Goal: Information Seeking & Learning: Learn about a topic

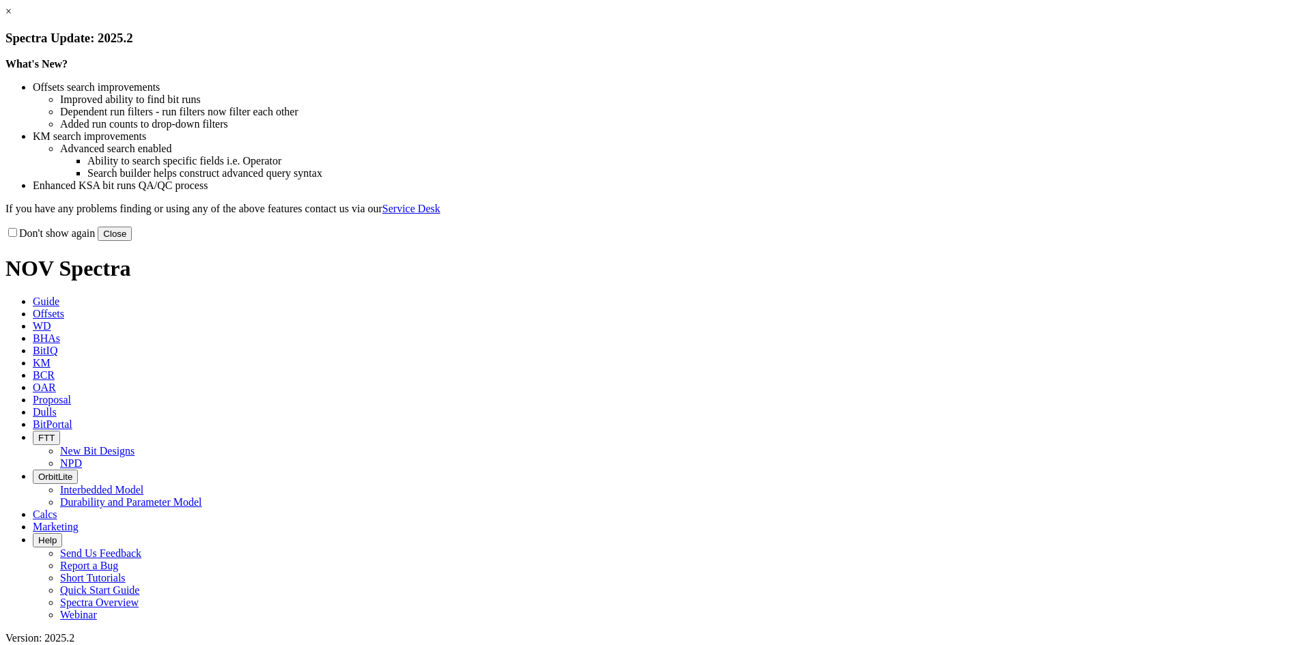
click at [12, 17] on link "×" at bounding box center [8, 11] width 6 height 12
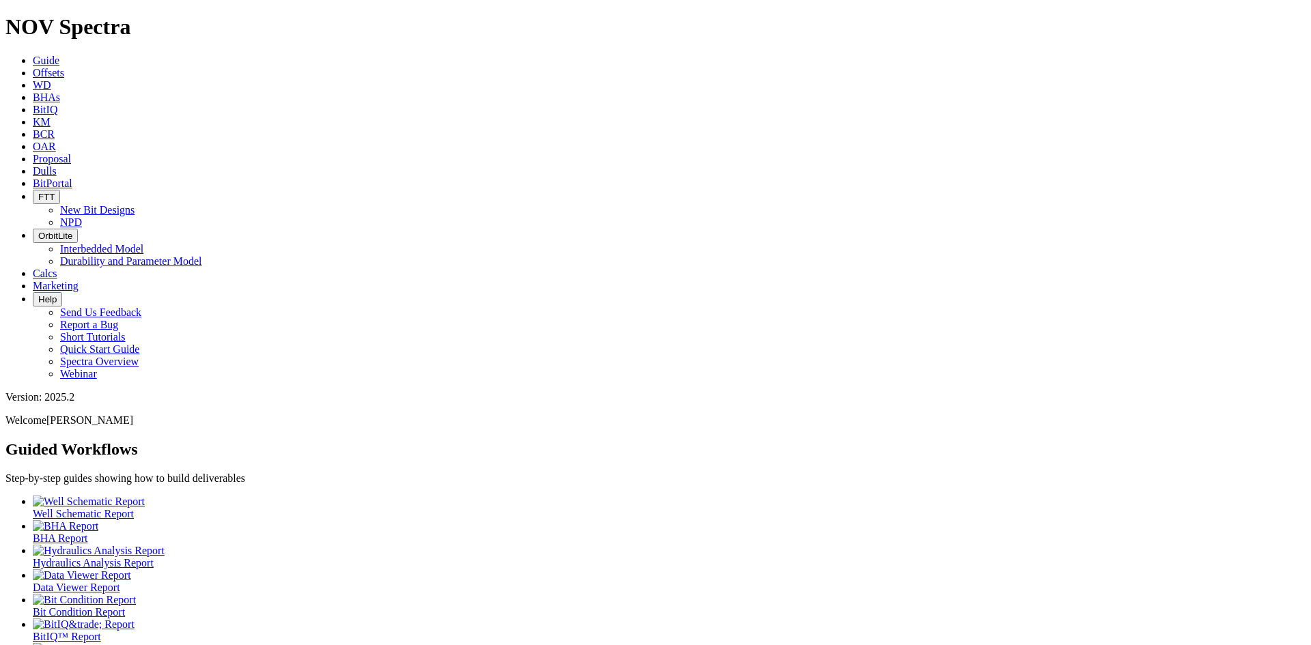
click at [64, 67] on span "Offsets" at bounding box center [48, 73] width 31 height 12
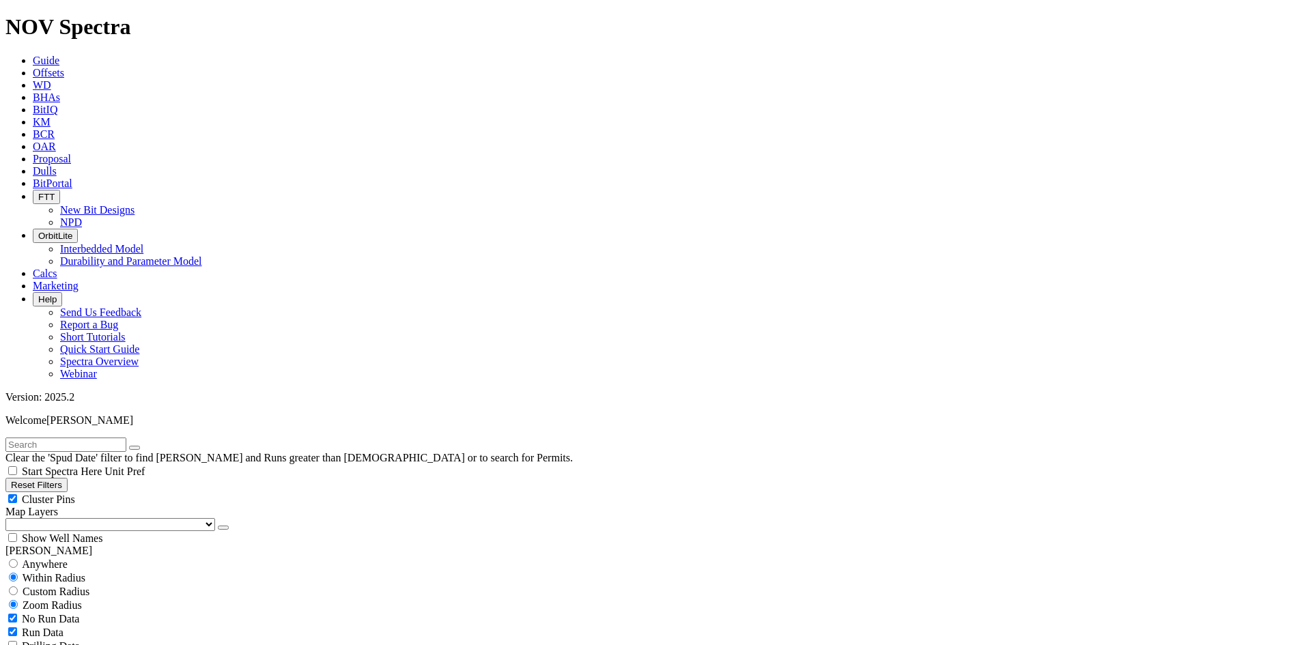
scroll to position [546, 0]
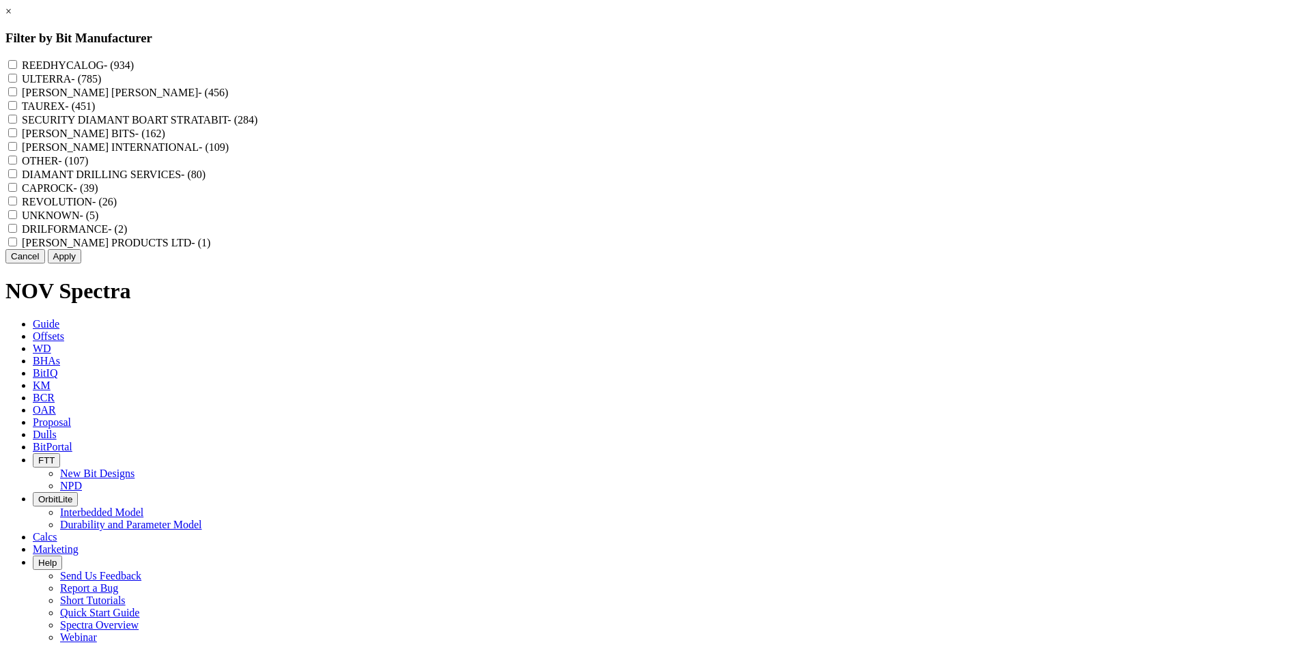
click at [134, 63] on label "REEDHYCALOG - (934)" at bounding box center [78, 65] width 112 height 12
click at [17, 63] on input "REEDHYCALOG - (934)" at bounding box center [12, 64] width 9 height 9
checkbox input "true"
click at [81, 264] on button "Apply" at bounding box center [64, 256] width 33 height 14
checkbox input "false"
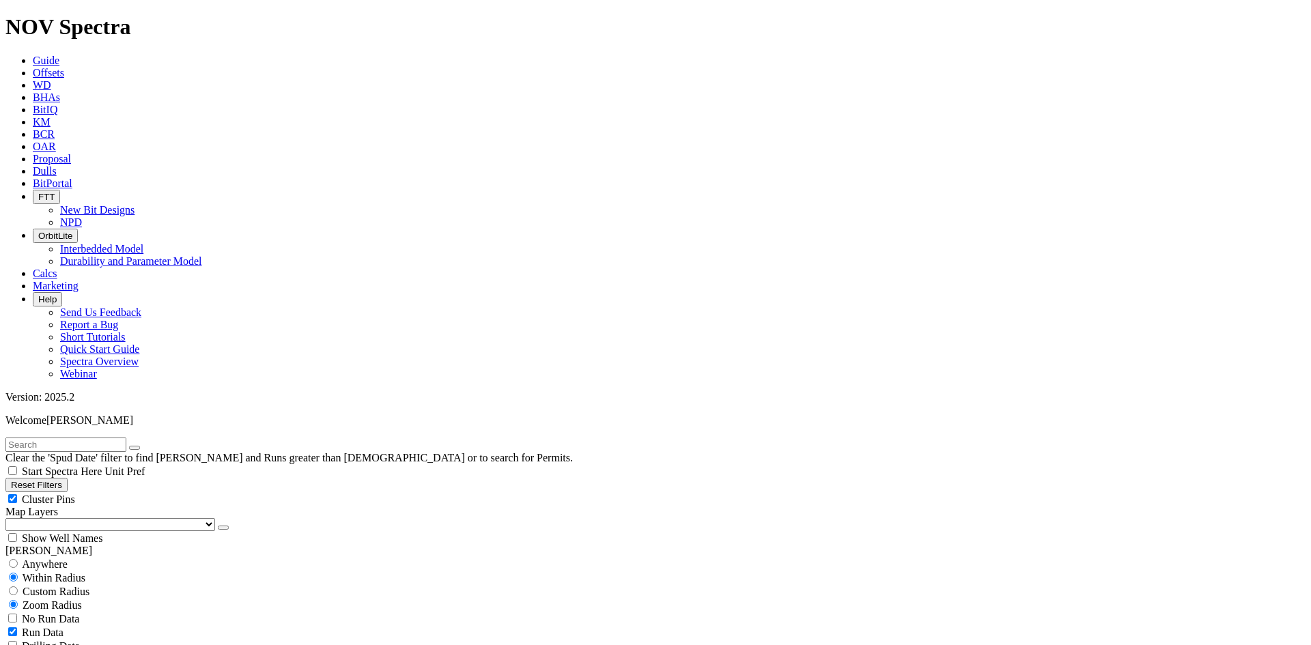
select select "? number:8.5 ?"
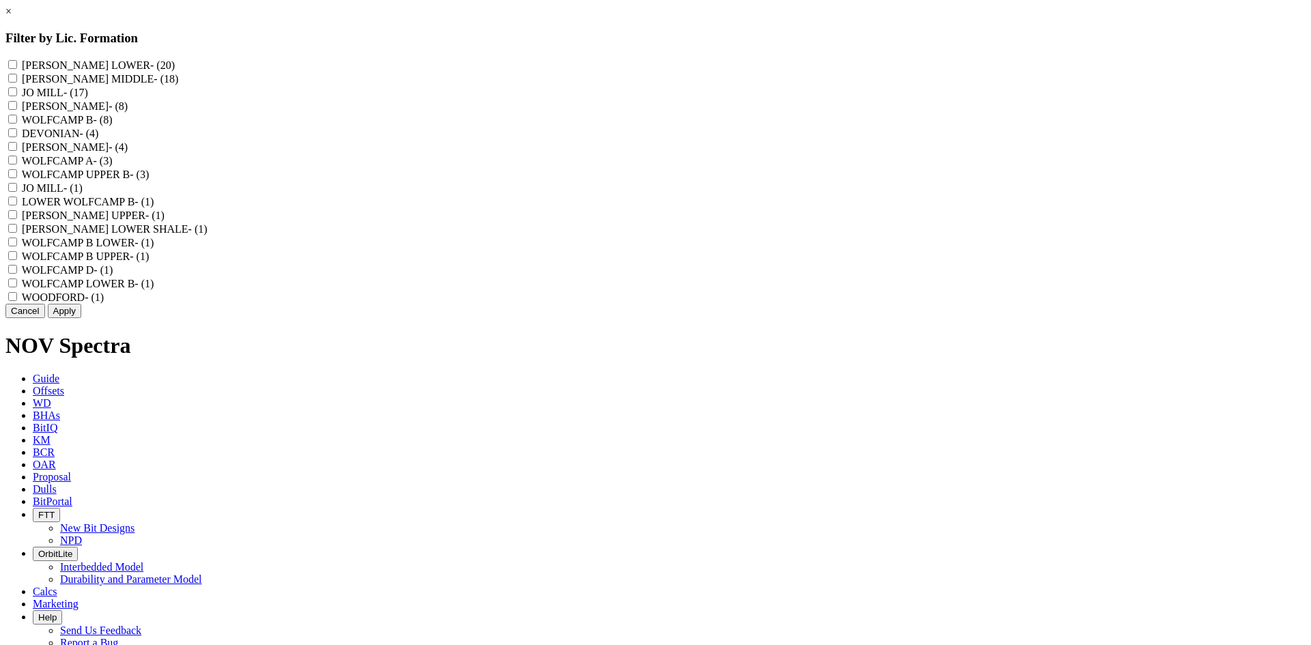
click at [113, 126] on label "WOLFCAMP B - (8)" at bounding box center [67, 120] width 91 height 12
click at [17, 124] on B "WOLFCAMP B - (8)" at bounding box center [12, 119] width 9 height 9
checkbox B "true"
click at [150, 180] on label "WOLFCAMP UPPER B - (3)" at bounding box center [86, 175] width 128 height 12
click at [17, 178] on B "WOLFCAMP UPPER B - (3)" at bounding box center [12, 173] width 9 height 9
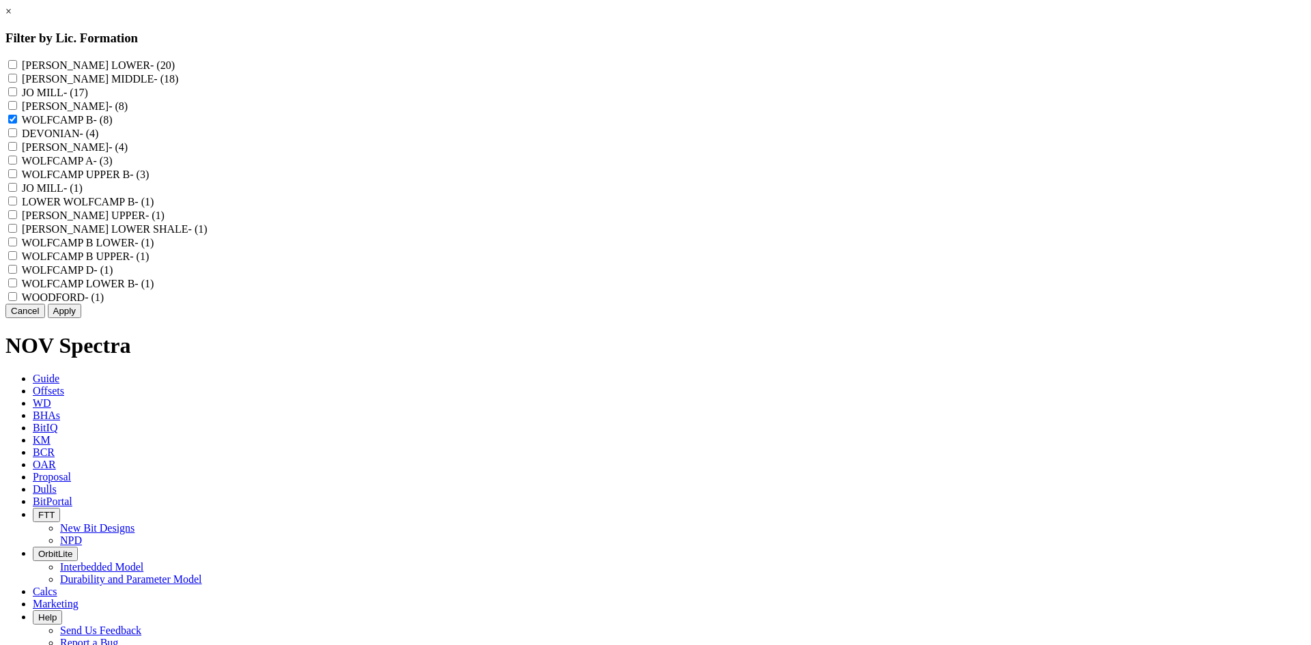
checkbox B "true"
click at [154, 249] on label "WOLFCAMP B LOWER - (1)" at bounding box center [88, 243] width 133 height 12
click at [17, 247] on LOWER "WOLFCAMP B LOWER - (1)" at bounding box center [12, 242] width 9 height 9
checkbox LOWER "true"
click at [150, 262] on label "WOLFCAMP B UPPER - (1)" at bounding box center [86, 257] width 128 height 12
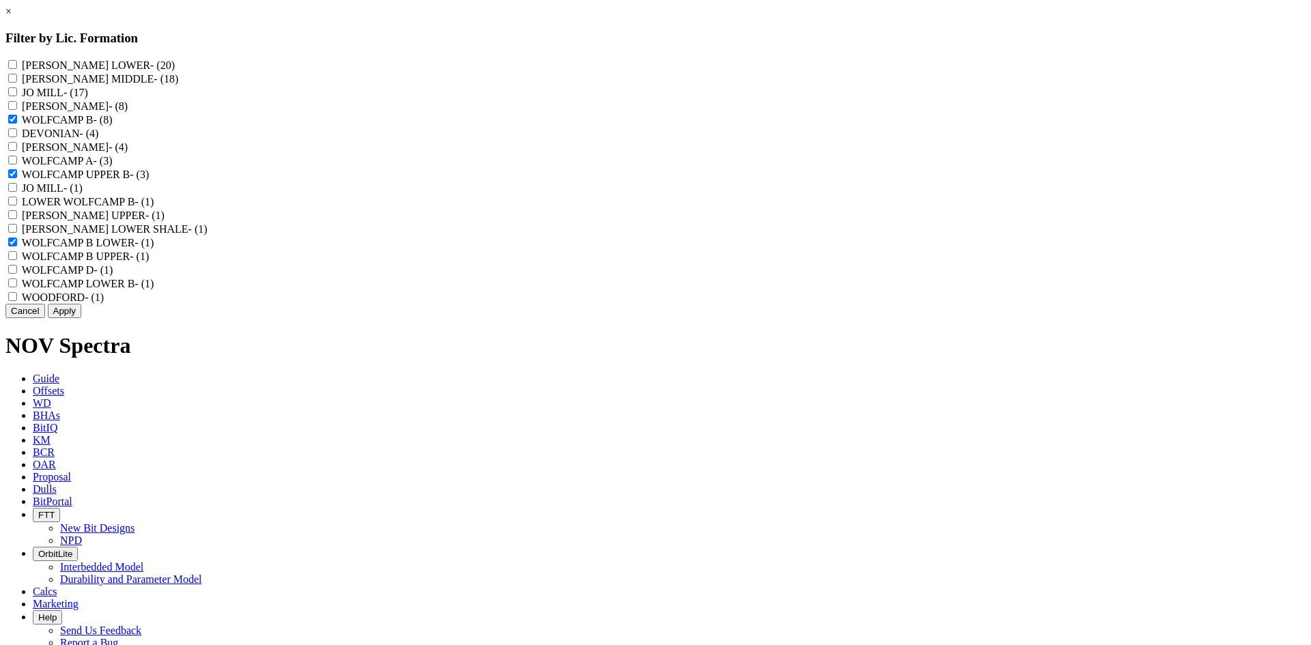
click at [17, 260] on UPPER "WOLFCAMP B UPPER - (1)" at bounding box center [12, 255] width 9 height 9
checkbox UPPER "true"
click at [154, 290] on label "WOLFCAMP LOWER B - (1)" at bounding box center [88, 284] width 133 height 12
click at [17, 288] on B "WOLFCAMP LOWER B - (1)" at bounding box center [12, 283] width 9 height 9
checkbox B "true"
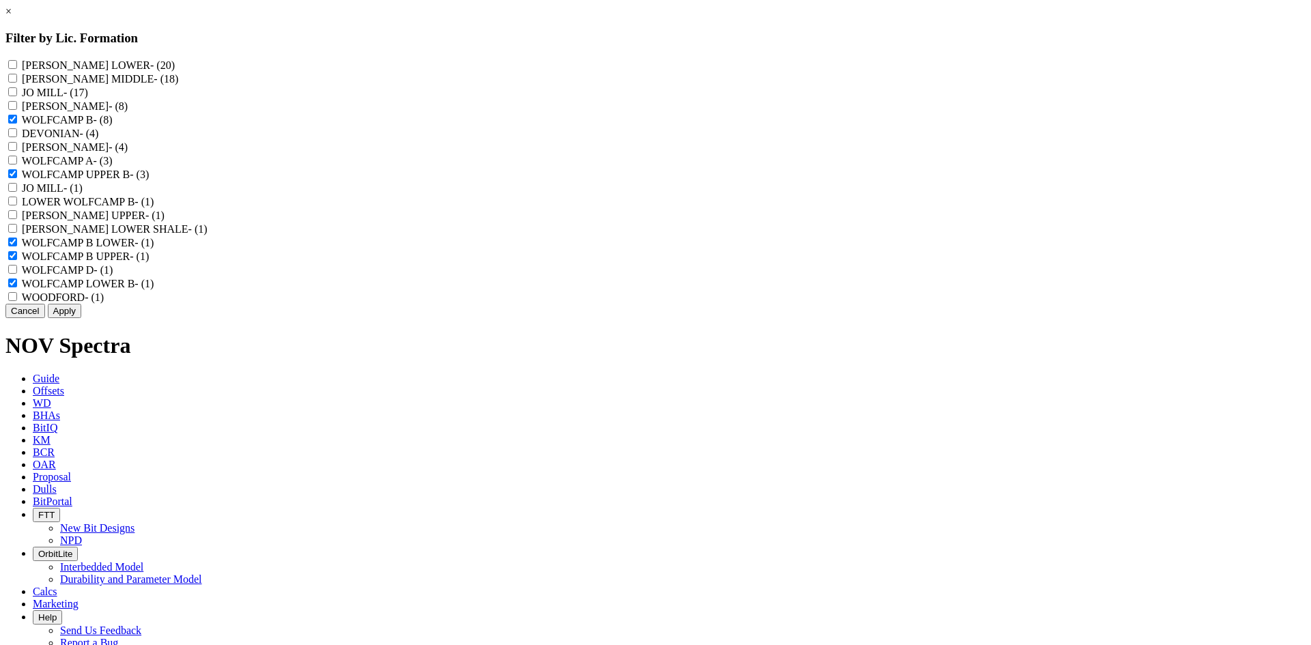
click at [81, 318] on button "Apply" at bounding box center [64, 311] width 33 height 14
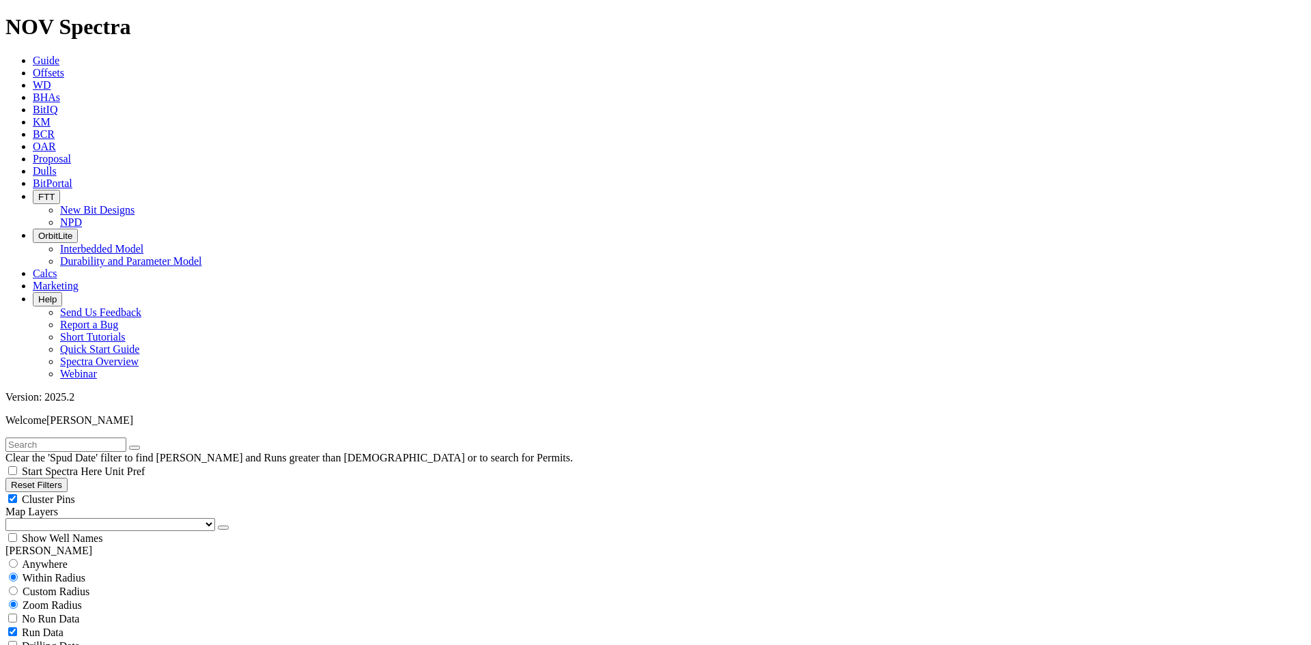
click at [206, 492] on div "Cluster Pins" at bounding box center [655, 499] width 1301 height 14
checkbox input "false"
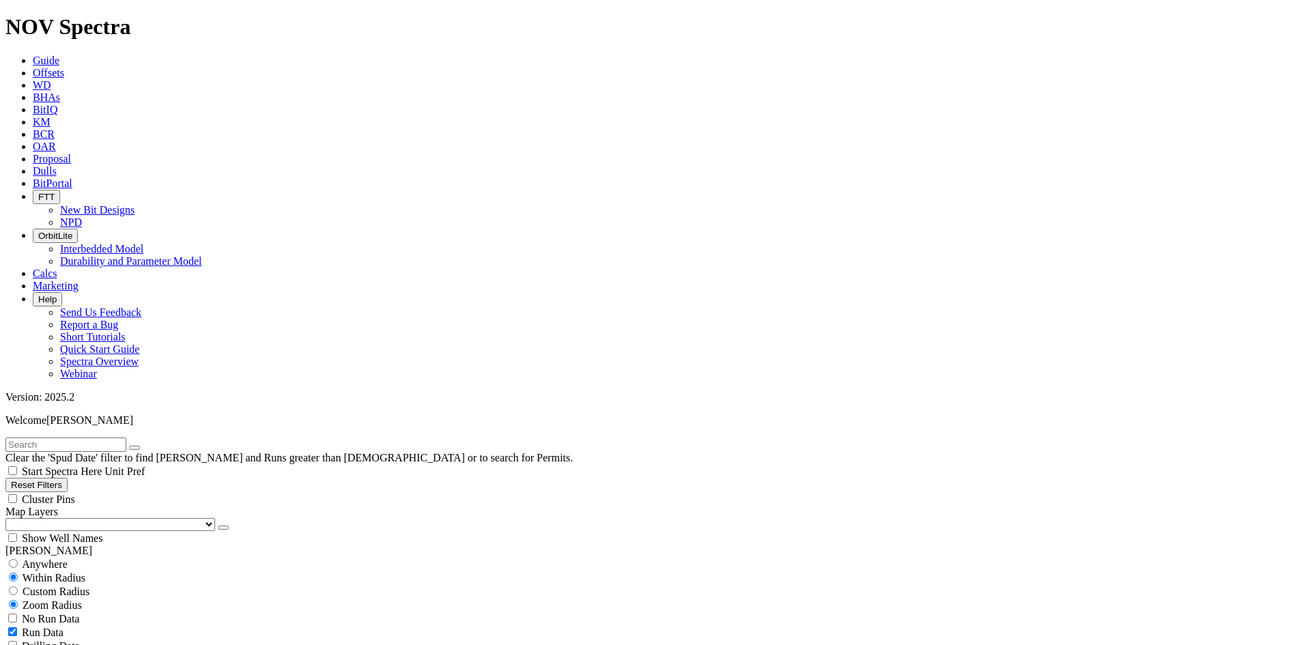
scroll to position [1885, 0]
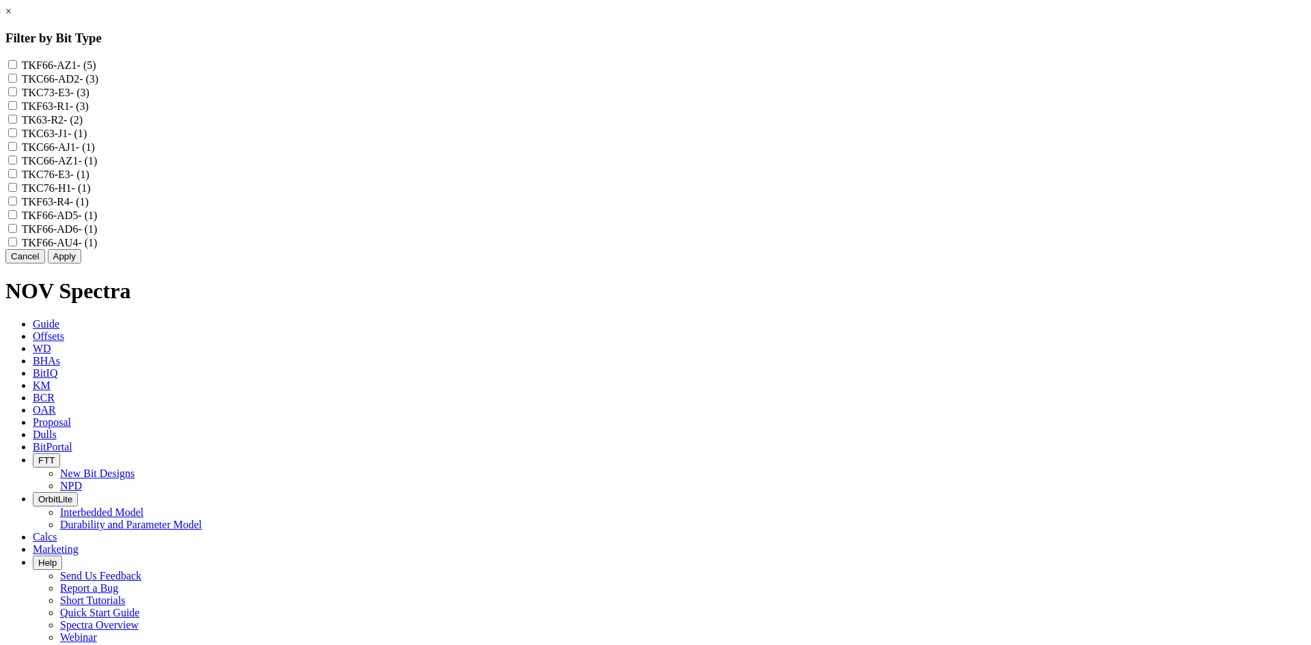
click at [98, 84] on label "TKC66-AD2 - (3)" at bounding box center [60, 79] width 77 height 12
click at [17, 83] on input "TKC66-AD2 - (3)" at bounding box center [12, 78] width 9 height 9
checkbox input "true"
click at [98, 221] on label "TKF66-AD5 - (1)" at bounding box center [60, 216] width 76 height 12
click at [17, 219] on input "TKF66-AD5 - (1)" at bounding box center [12, 214] width 9 height 9
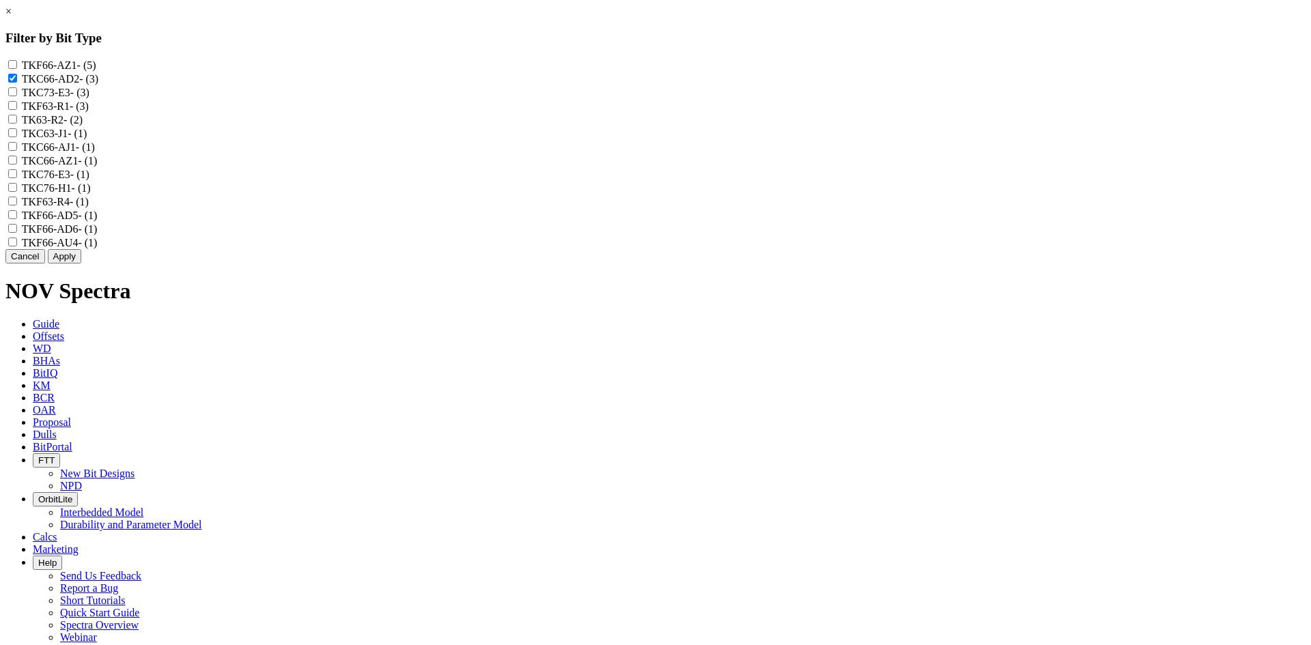
checkbox input "true"
click at [98, 235] on label "TKF66-AD6 - (1)" at bounding box center [60, 229] width 76 height 12
click at [17, 233] on input "TKF66-AD6 - (1)" at bounding box center [12, 228] width 9 height 9
checkbox input "true"
click at [81, 264] on button "Apply" at bounding box center [64, 256] width 33 height 14
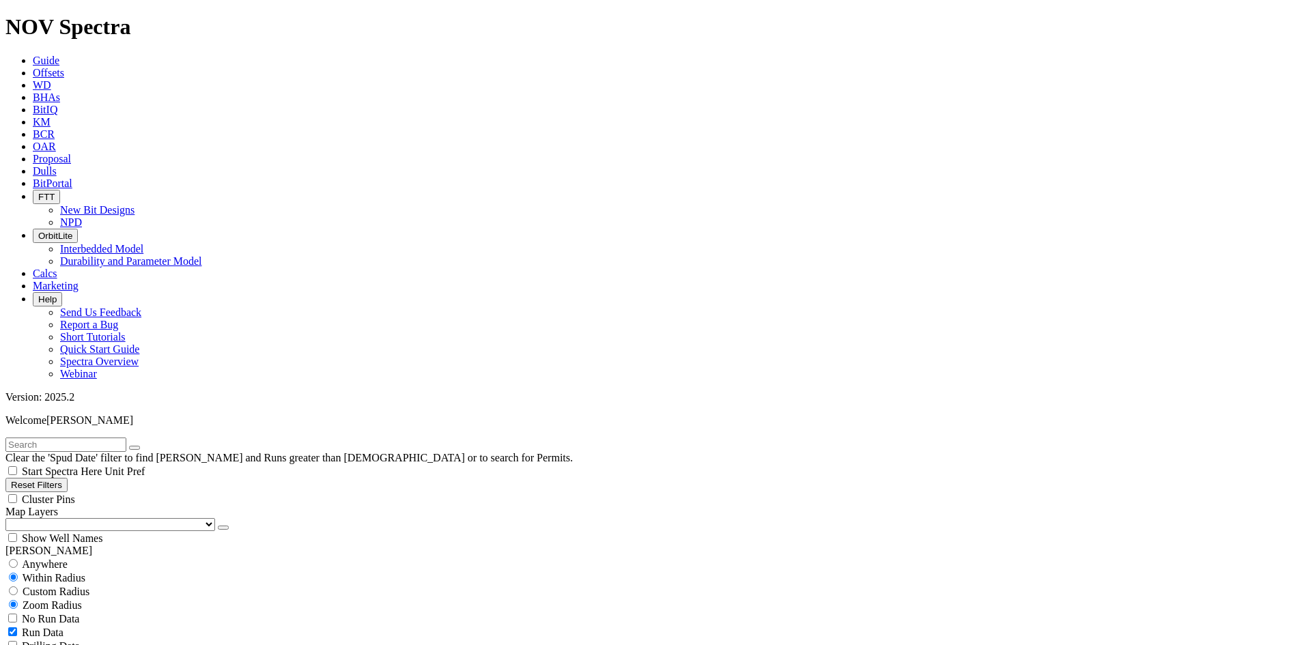
scroll to position [62, 0]
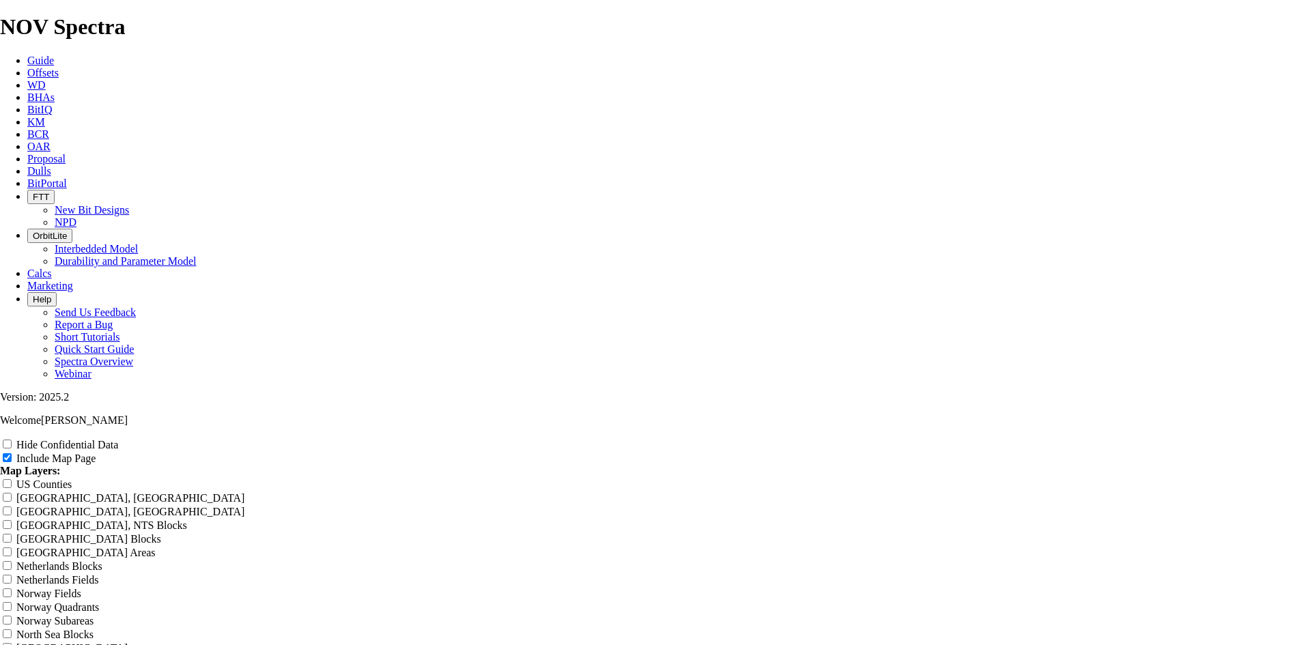
click at [118, 439] on label "Hide Confidential Data" at bounding box center [67, 445] width 102 height 12
click at [12, 440] on input "Hide Confidential Data" at bounding box center [7, 444] width 9 height 9
checkbox input "true"
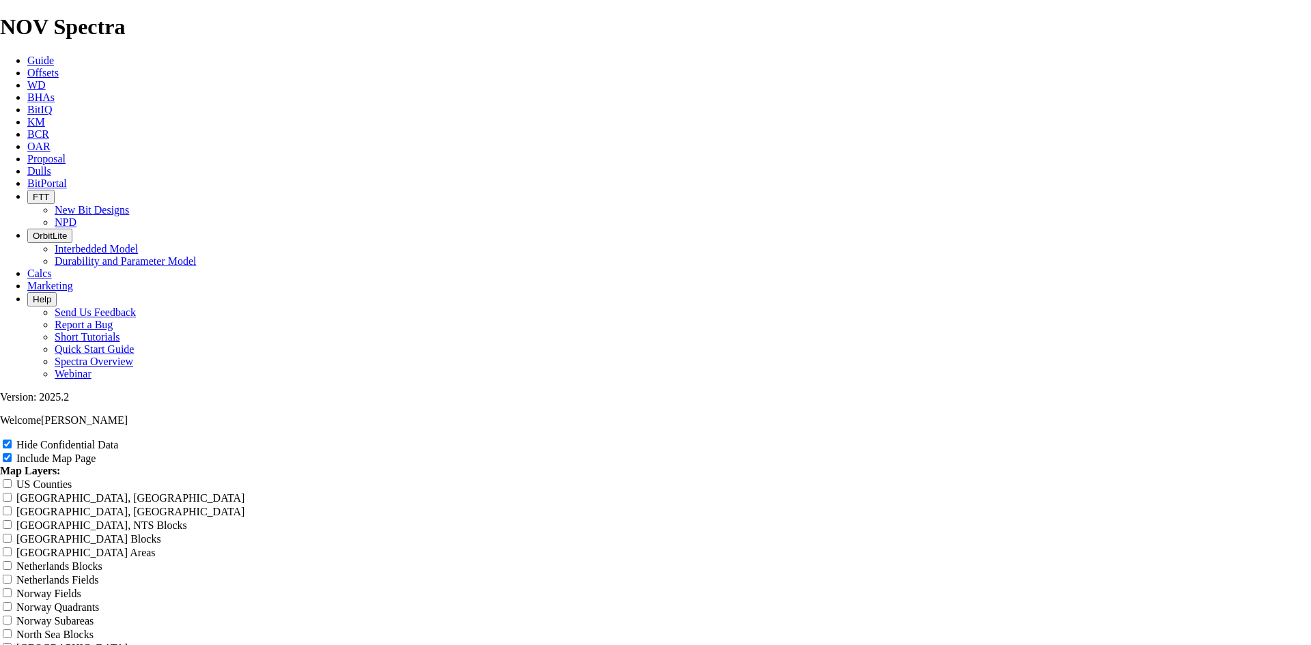
radio input "true"
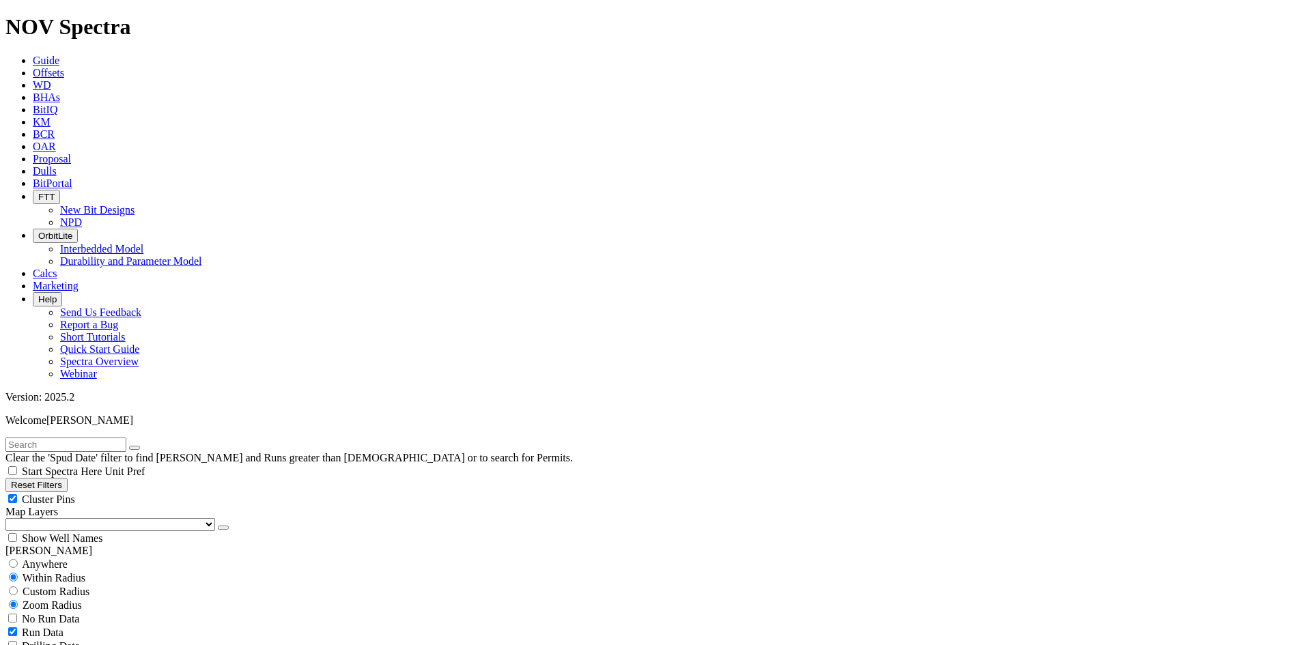
scroll to position [546, 0]
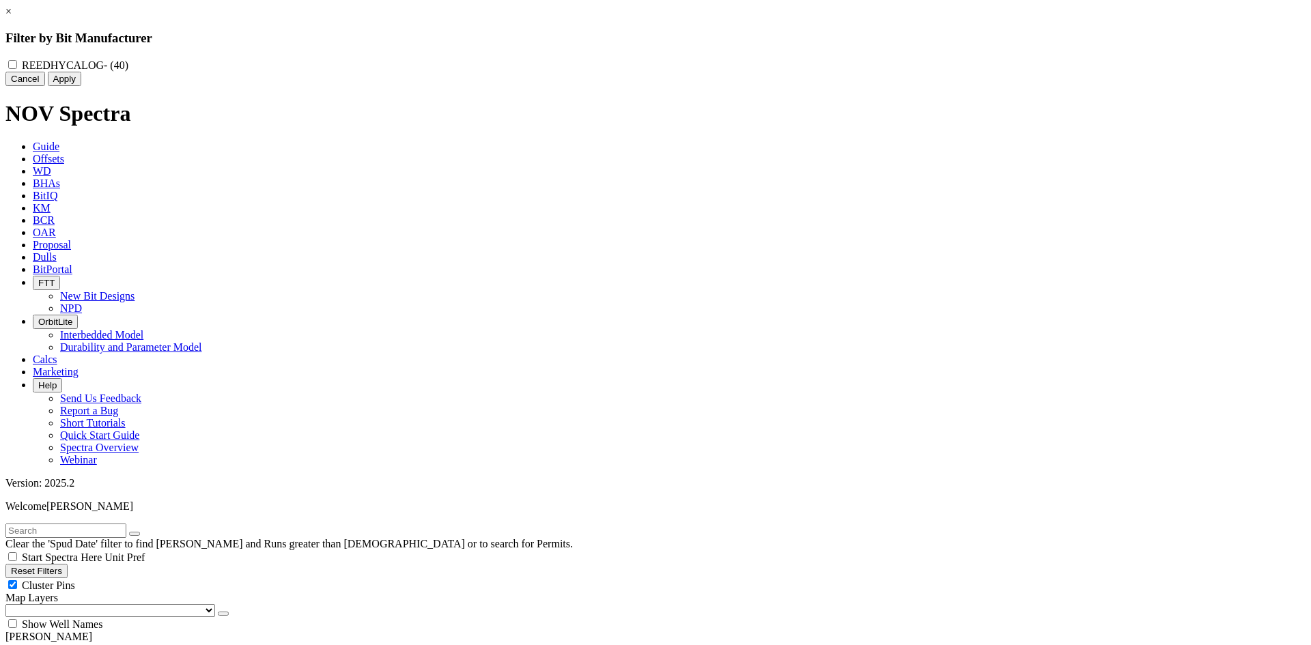
drag, startPoint x: 578, startPoint y: 62, endPoint x: 651, endPoint y: 97, distance: 81.0
click at [128, 63] on label "REEDHYCALOG - (40)" at bounding box center [75, 65] width 107 height 12
click at [17, 63] on input "REEDHYCALOG - (40)" at bounding box center [12, 64] width 9 height 9
checkbox input "true"
click at [81, 86] on button "Apply" at bounding box center [64, 79] width 33 height 14
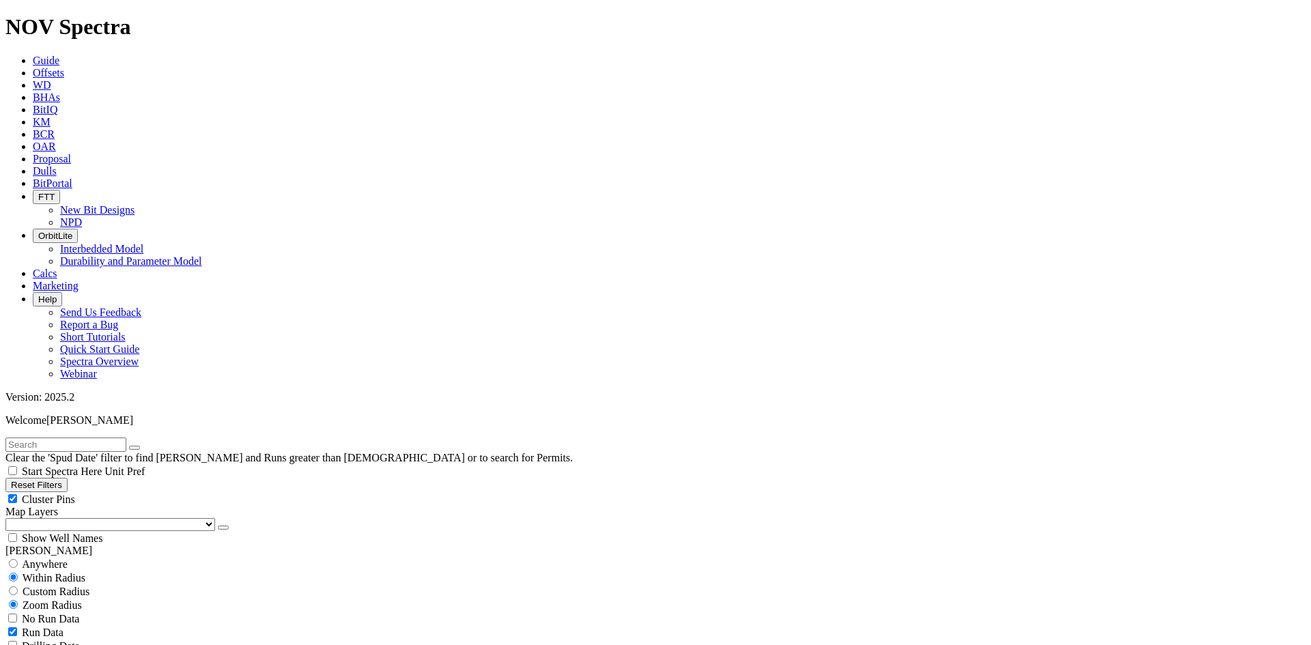
scroll to position [205, 0]
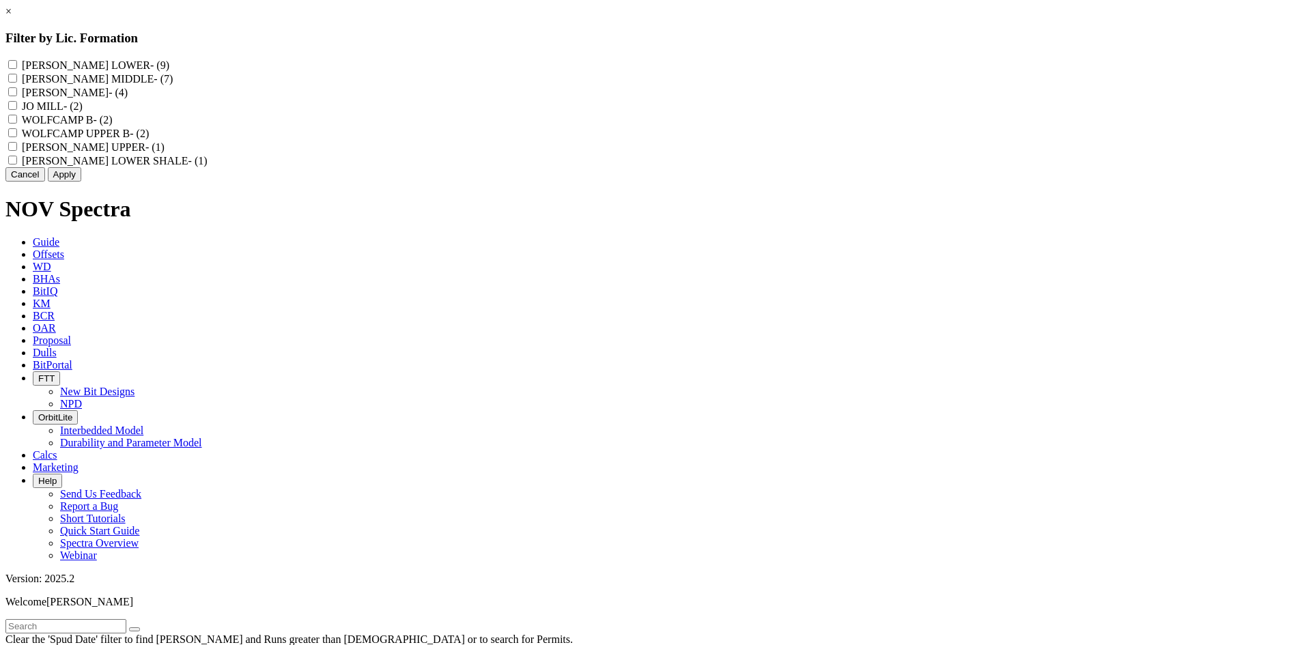
click at [150, 139] on label "WOLFCAMP UPPER B - (2)" at bounding box center [86, 134] width 128 height 12
click at [17, 137] on B "WOLFCAMP UPPER B - (2)" at bounding box center [12, 132] width 9 height 9
checkbox B "true"
click at [113, 126] on label "WOLFCAMP B - (2)" at bounding box center [67, 120] width 91 height 12
click at [17, 124] on B "WOLFCAMP B - (2)" at bounding box center [12, 119] width 9 height 9
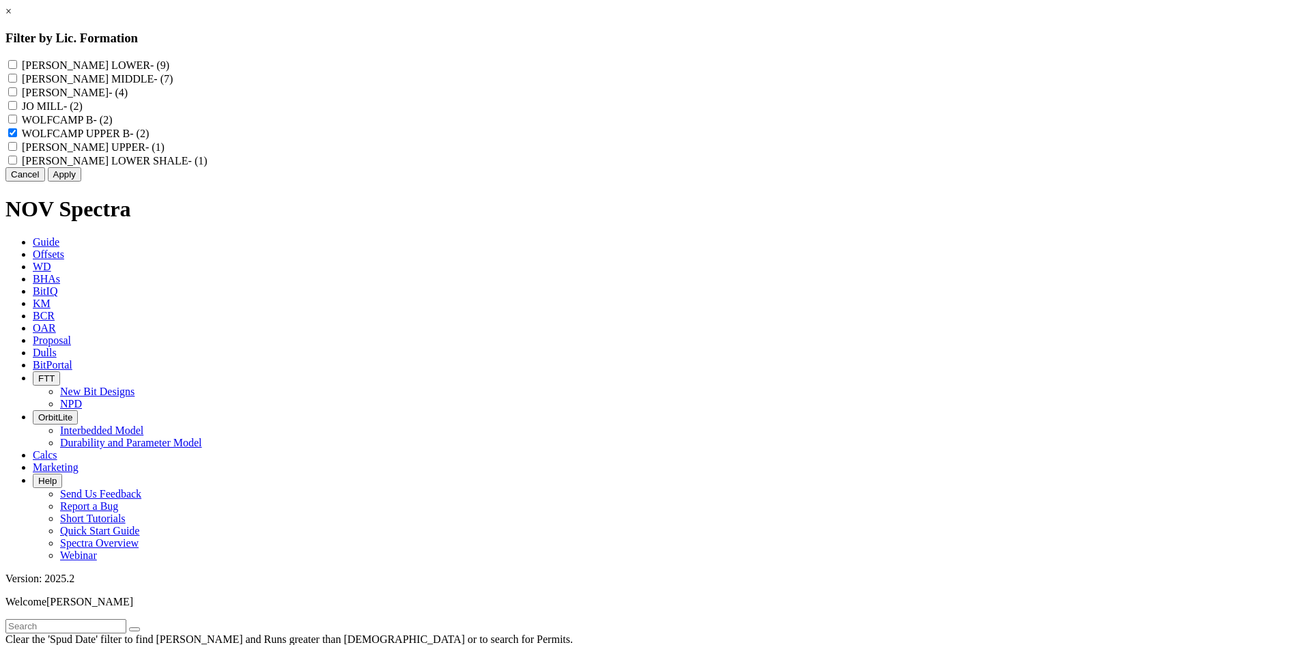
checkbox B "true"
click at [81, 182] on button "Apply" at bounding box center [64, 174] width 33 height 14
select select "? object:30729 ?"
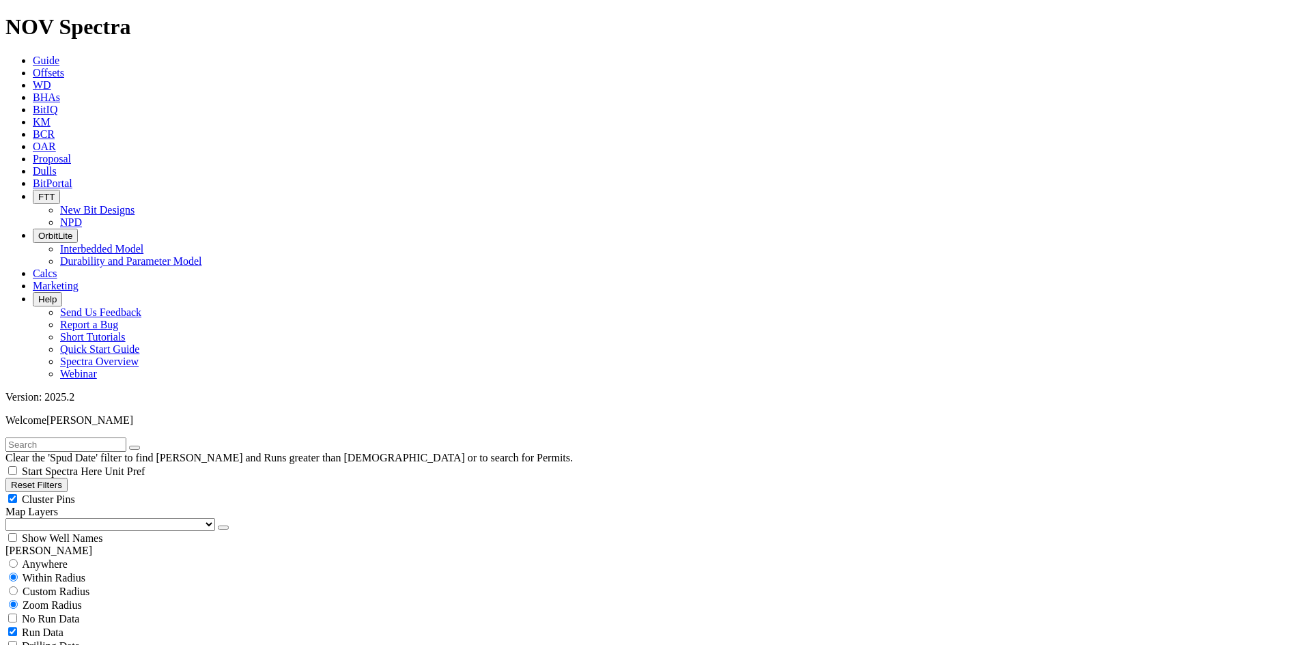
click at [68, 478] on button "Reset Filters" at bounding box center [36, 485] width 62 height 14
checkbox input "true"
select select
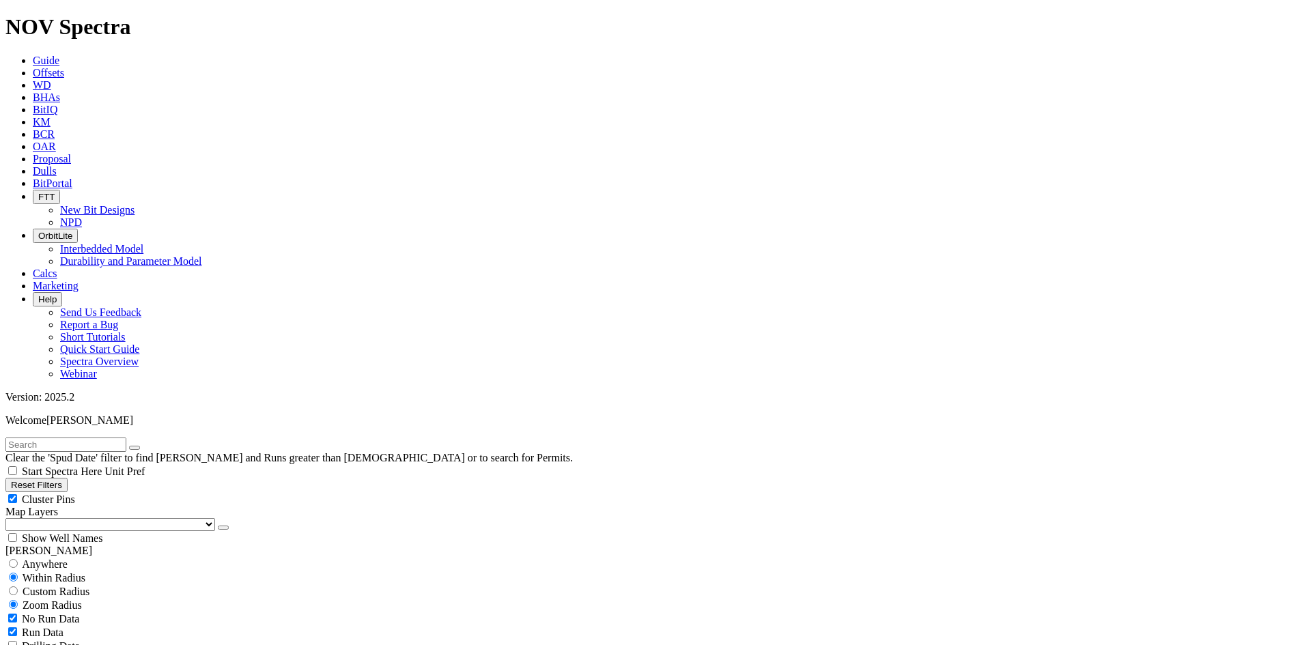
select select
click at [68, 478] on button "Reset Filters" at bounding box center [36, 485] width 62 height 14
